Goal: Check status

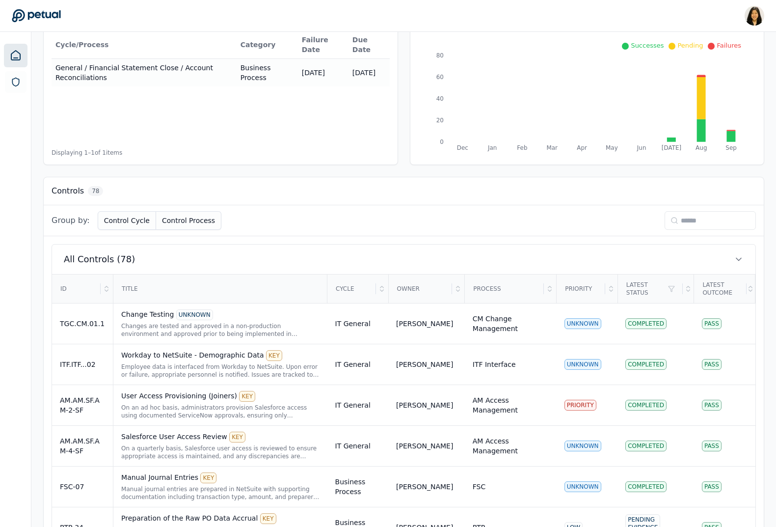
scroll to position [131, 0]
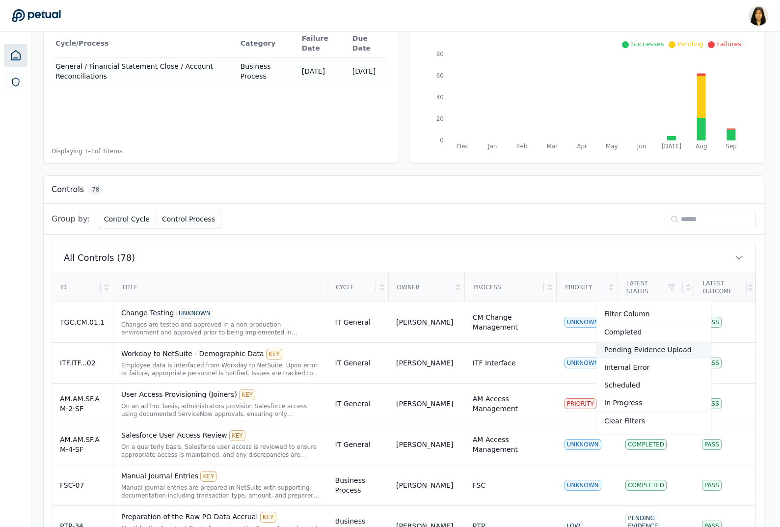
click at [656, 348] on div "Pending Evidence Upload" at bounding box center [654, 350] width 115 height 18
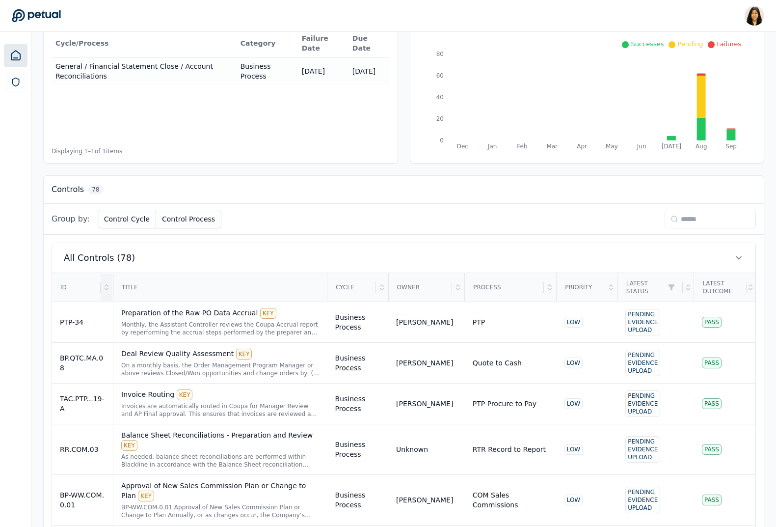
click at [106, 296] on div at bounding box center [107, 286] width 12 height 27
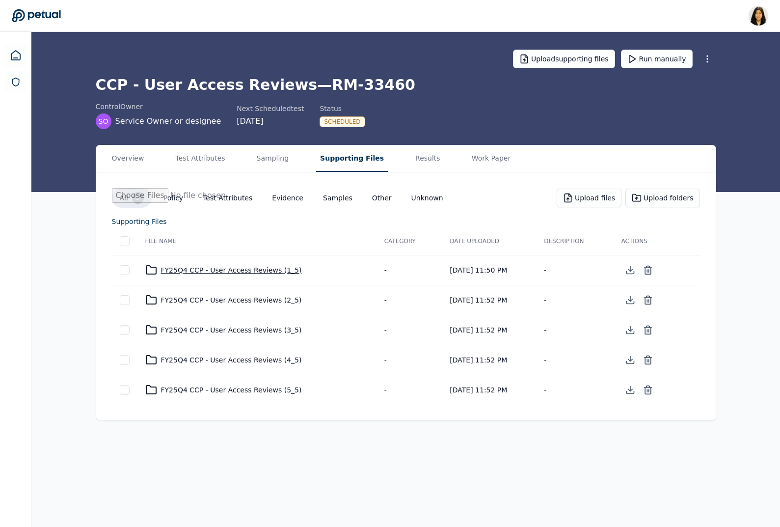
click at [241, 266] on div "FY25Q4 CCP - User Access Reviews (1_5)" at bounding box center [256, 270] width 223 height 12
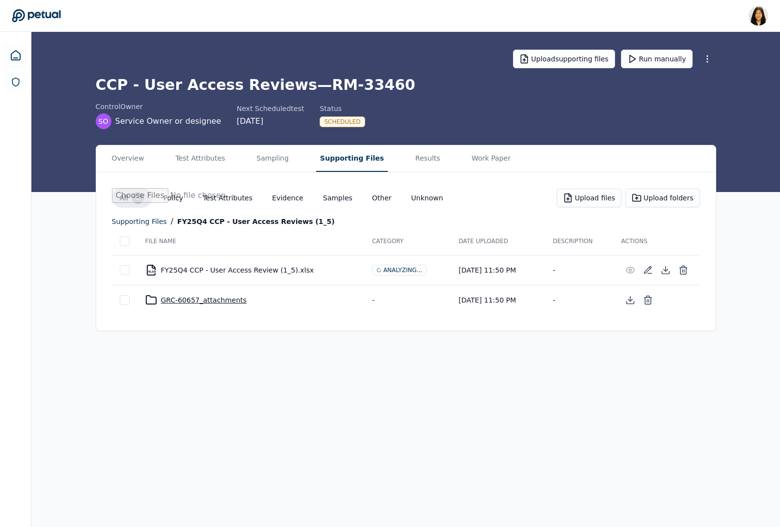
click at [162, 299] on div "GRC-60657_attachments" at bounding box center [250, 300] width 211 height 12
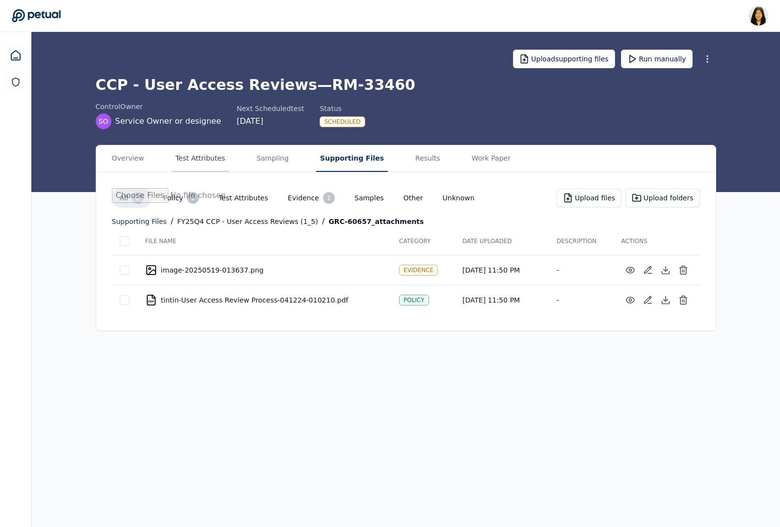
click at [190, 159] on button "Test Attributes" at bounding box center [199, 158] width 57 height 27
